Goal: Transaction & Acquisition: Purchase product/service

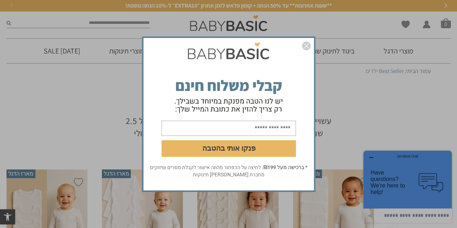
click at [311, 48] on form "פנקו אותי בהטבה" at bounding box center [229, 101] width 171 height 125
click at [308, 44] on img "סגור" at bounding box center [306, 46] width 9 height 9
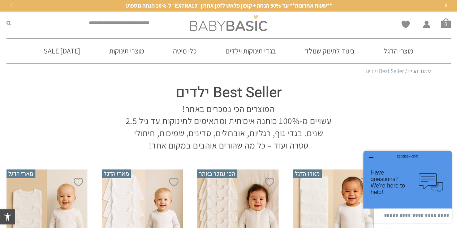
click at [217, 24] on img at bounding box center [228, 23] width 77 height 16
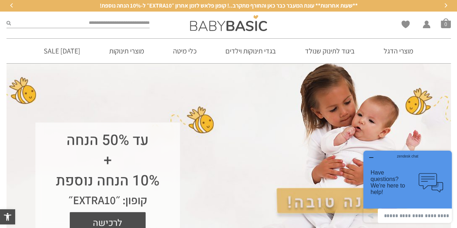
click at [370, 156] on icon "button" at bounding box center [371, 158] width 6 height 6
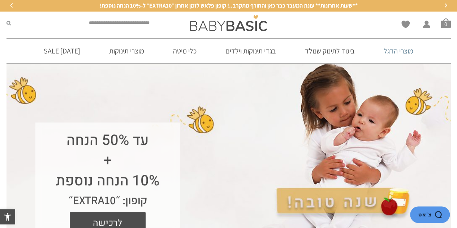
click at [396, 52] on link "מוצרי הדגל" at bounding box center [398, 51] width 51 height 25
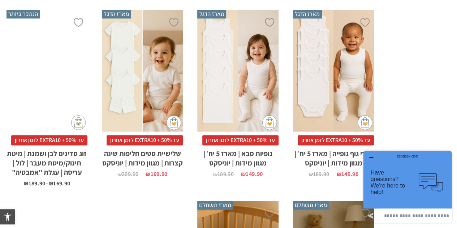
scroll to position [578, 0]
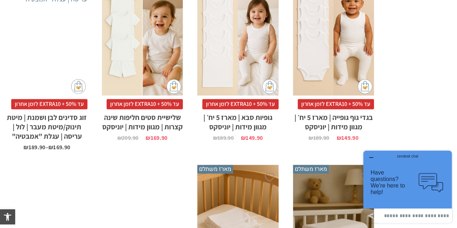
click at [338, 112] on h2 "בגדי גוף גופייה | מארז 5 יח׳ | מגוון מידות | יוניסקס" at bounding box center [333, 120] width 81 height 22
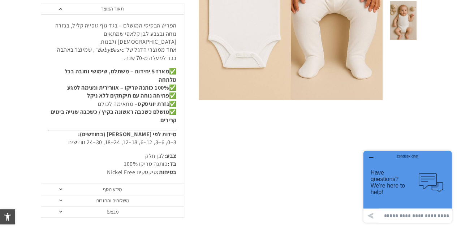
click at [167, 133] on p "מידות לפי גיל (בחודשים): 3–0, 6–3, 12–6, 18–12, 24–18, 30–24 חודשים" at bounding box center [112, 139] width 128 height 16
drag, startPoint x: 167, startPoint y: 133, endPoint x: 85, endPoint y: 133, distance: 81.7
click at [85, 133] on p "מידות לפי גיל (בחודשים): 3–0, 6–3, 12–6, 18–12, 24–18, 30–24 חודשים" at bounding box center [112, 139] width 128 height 16
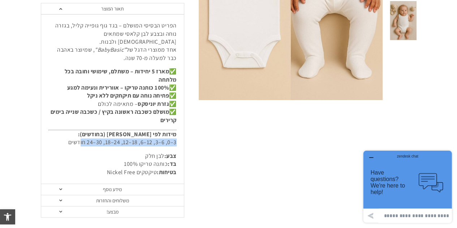
drag, startPoint x: 81, startPoint y: 133, endPoint x: 187, endPoint y: 133, distance: 105.2
click at [187, 133] on div "**********" at bounding box center [120, 21] width 158 height 391
click at [181, 133] on div "הפריט הבסיסי המושלם – בגד גוף גופייה קליל, בגזרה נוחה ובצבע לבן קלאסי שמתאים לב…" at bounding box center [112, 99] width 143 height 170
click at [161, 131] on p "מידות לפי גיל (בחודשים): 3–0, 6–3, 12–6, 18–12, 24–18, 30–24 חודשים" at bounding box center [112, 139] width 128 height 16
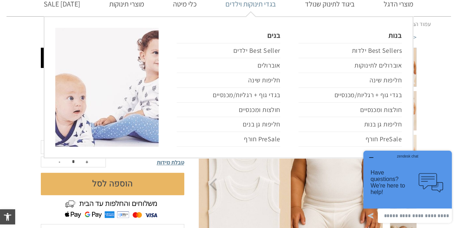
scroll to position [72, 0]
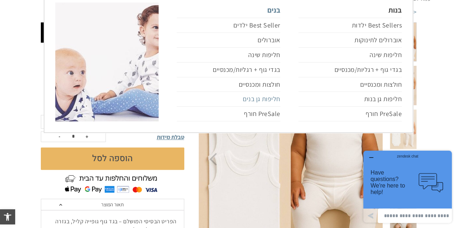
click at [268, 98] on link "חליפות גן בנים" at bounding box center [228, 99] width 103 height 15
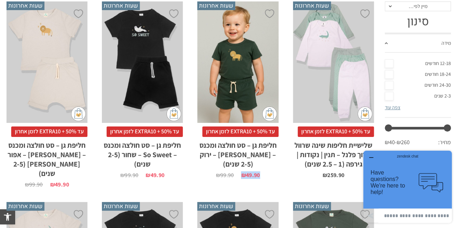
drag, startPoint x: 263, startPoint y: 171, endPoint x: 242, endPoint y: 168, distance: 20.8
click at [242, 168] on li "הוספה ל-Wishlist שעות אחרונות x בחירת מידה 2-3-שנים 3-4-שנים 4-5-שנים עד 50% + …" at bounding box center [237, 94] width 95 height 201
click at [260, 180] on li "הוספה ל-Wishlist שעות אחרונות x בחירת מידה 2-3-שנים 3-4-שנים 4-5-שנים עד 50% + …" at bounding box center [237, 94] width 95 height 201
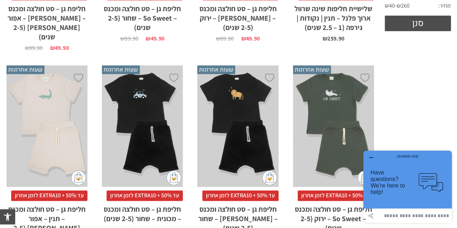
scroll to position [762, 0]
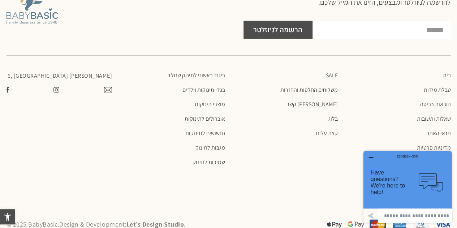
click at [89, 72] on p "[PERSON_NAME] 6, [GEOGRAPHIC_DATA]" at bounding box center [60, 76] width 106 height 8
click at [77, 72] on p "[PERSON_NAME] 6, [GEOGRAPHIC_DATA]" at bounding box center [60, 76] width 106 height 8
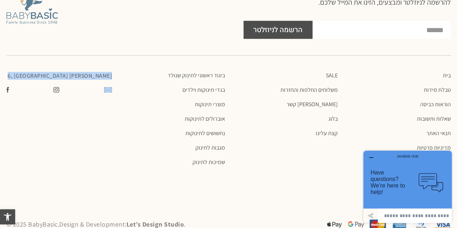
click at [77, 72] on p "[PERSON_NAME] 6, [GEOGRAPHIC_DATA]" at bounding box center [60, 76] width 106 height 8
